Goal: Task Accomplishment & Management: Manage account settings

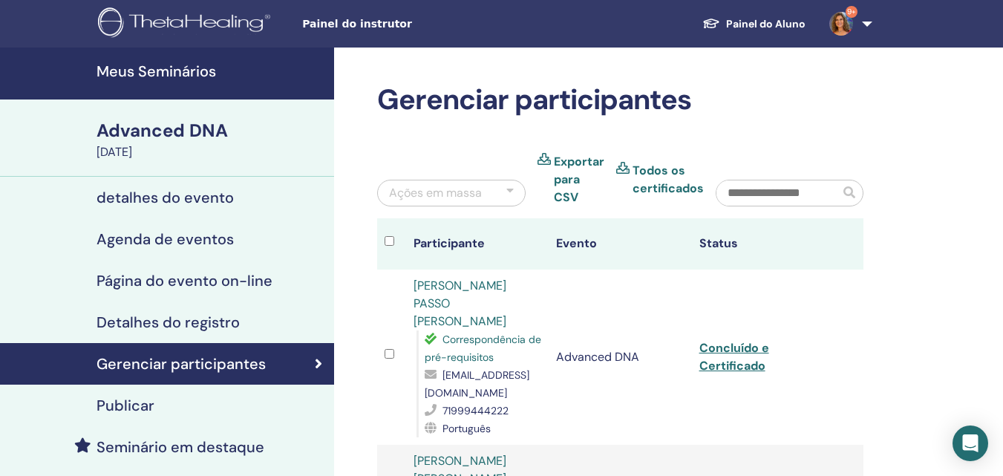
click at [193, 69] on h4 "Meus Seminários" at bounding box center [211, 71] width 229 height 18
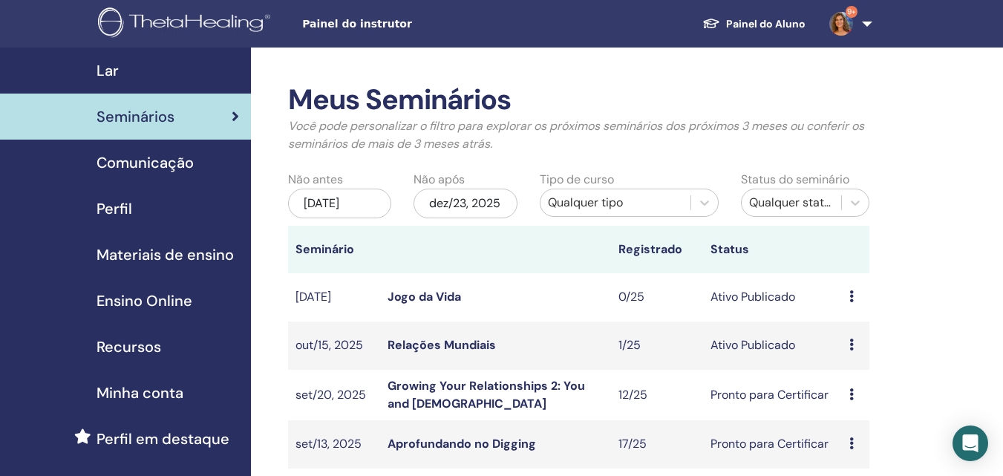
scroll to position [148, 0]
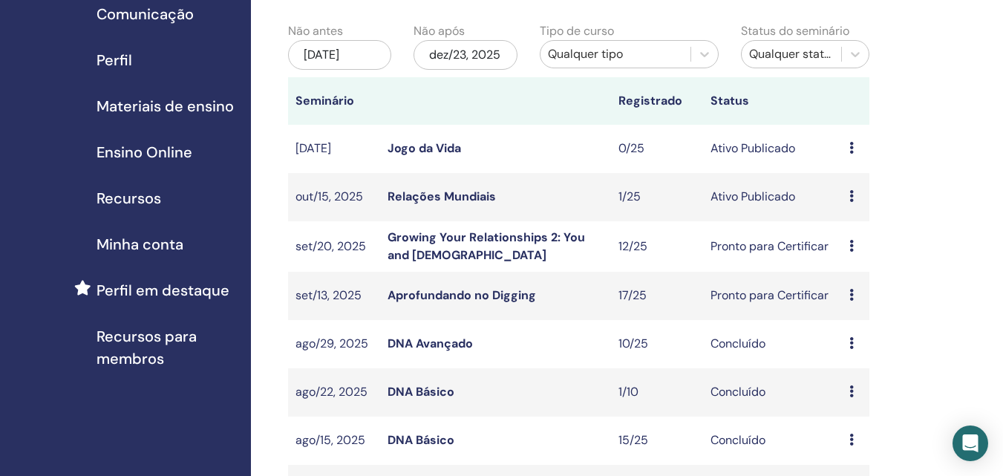
click at [503, 236] on link "Growing Your Relationships 2: You and God" at bounding box center [486, 245] width 197 height 33
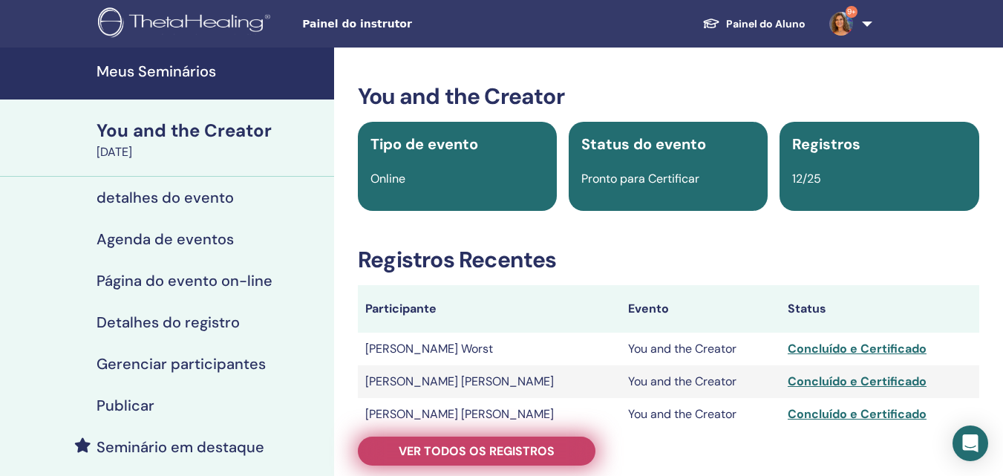
click at [492, 448] on span "Ver todos os registros" at bounding box center [477, 451] width 156 height 16
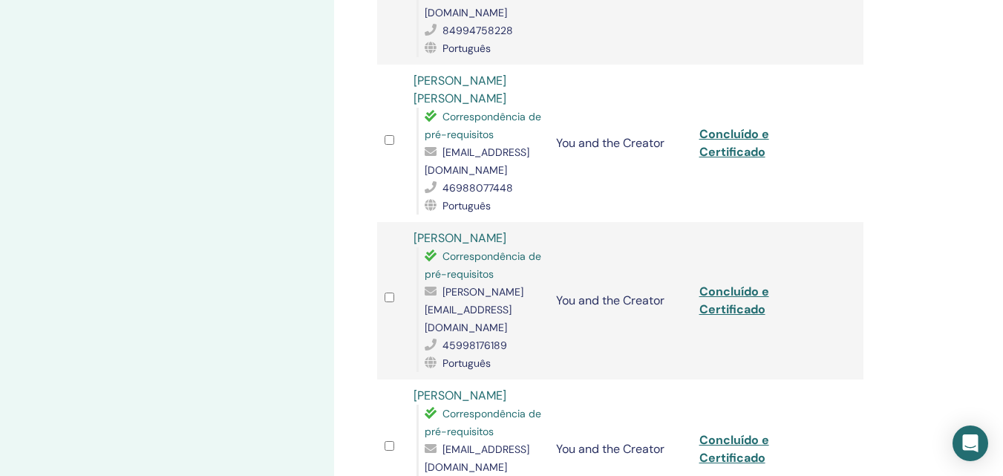
scroll to position [594, 0]
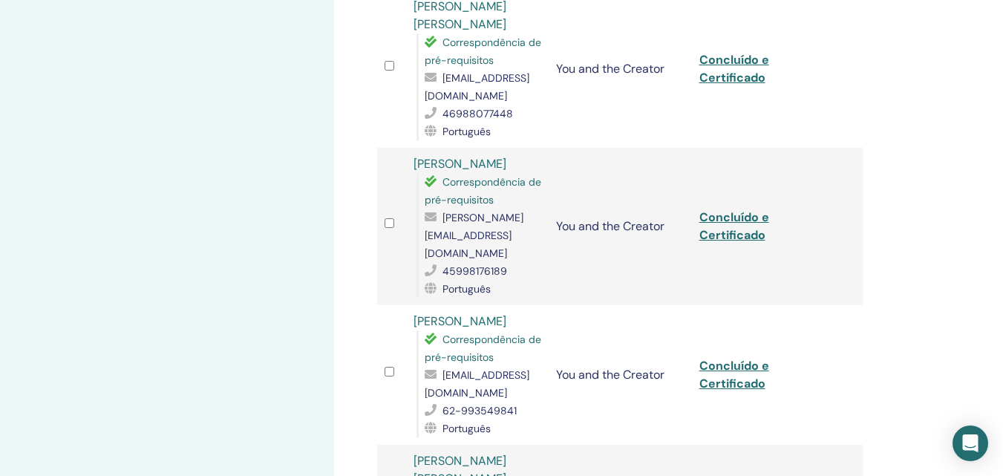
click at [492, 323] on link "[PERSON_NAME]" at bounding box center [460, 321] width 93 height 16
